Goal: Task Accomplishment & Management: Manage account settings

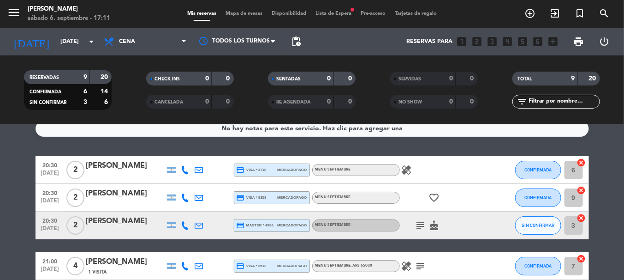
scroll to position [11, 0]
click at [402, 172] on icon "healing" at bounding box center [407, 170] width 11 height 11
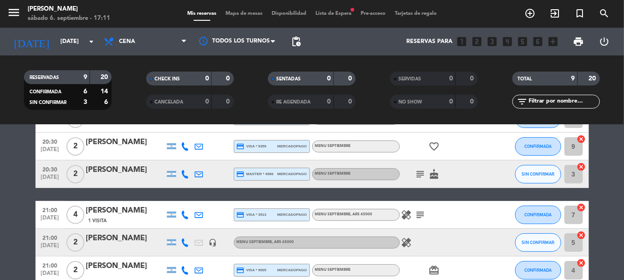
scroll to position [63, 0]
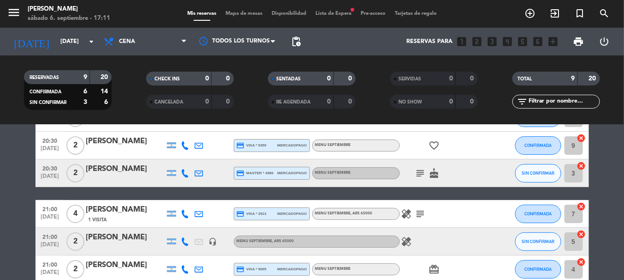
click at [420, 170] on icon "subject" at bounding box center [420, 173] width 11 height 11
click at [432, 172] on icon "cake" at bounding box center [434, 173] width 11 height 11
click at [419, 171] on icon "subject" at bounding box center [420, 173] width 11 height 11
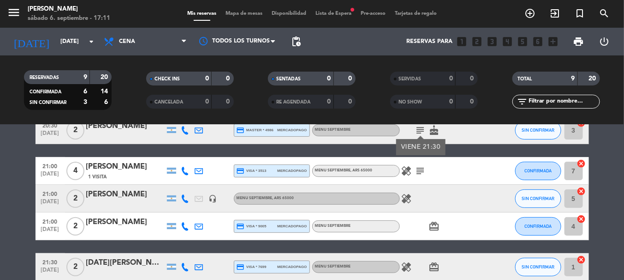
scroll to position [106, 0]
click at [407, 171] on icon "healing" at bounding box center [407, 170] width 11 height 11
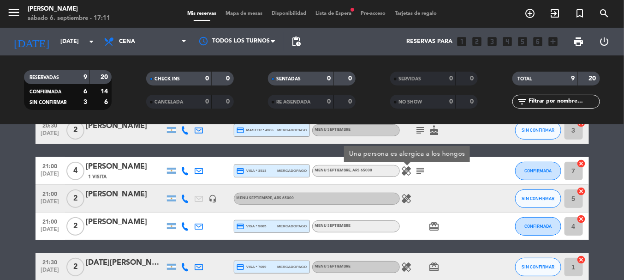
scroll to position [124, 0]
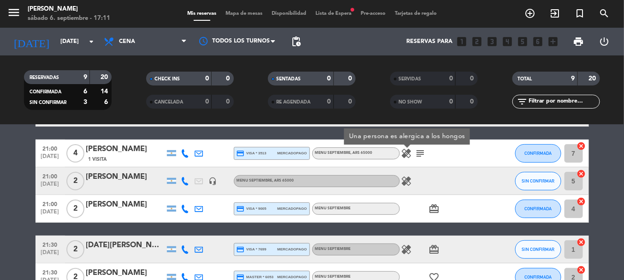
click at [417, 150] on icon "subject" at bounding box center [420, 153] width 11 height 11
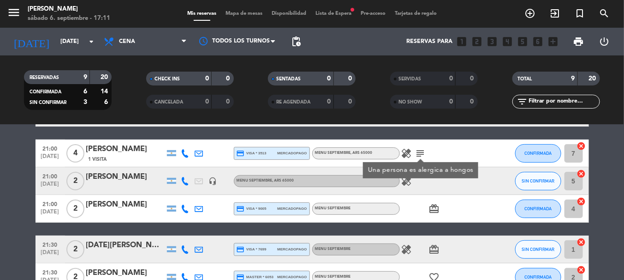
click at [406, 185] on icon "healing" at bounding box center [407, 180] width 11 height 11
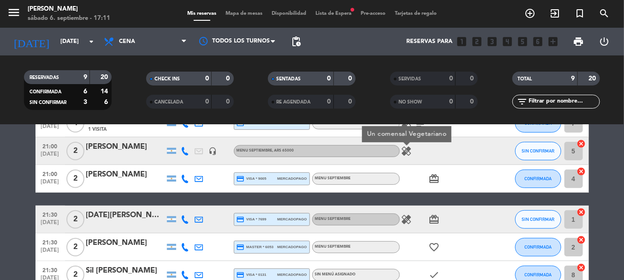
scroll to position [155, 0]
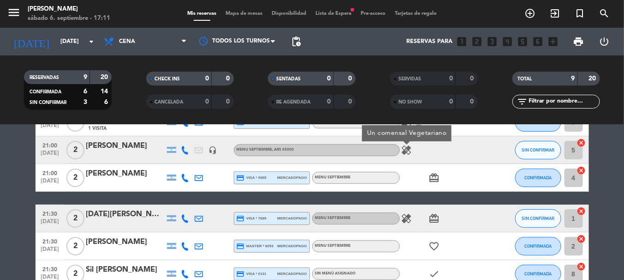
click at [409, 222] on icon "healing" at bounding box center [407, 218] width 11 height 11
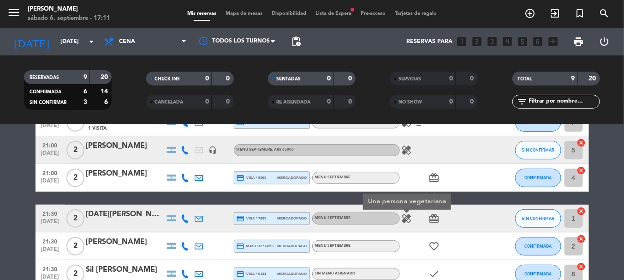
scroll to position [208, 0]
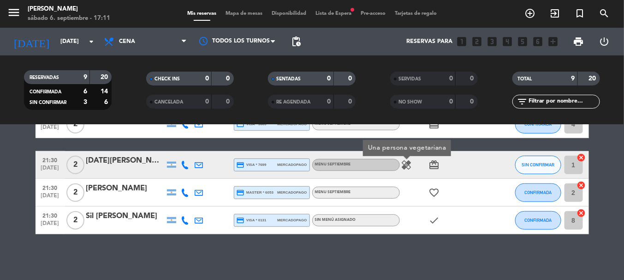
click at [411, 251] on div "No hay notas para este servicio. Haz clic para agregar una 20:30 [DATE] 2 [PERS…" at bounding box center [312, 202] width 624 height 155
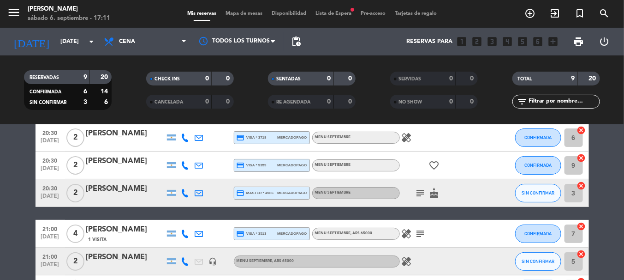
scroll to position [0, 0]
